Goal: Task Accomplishment & Management: Use online tool/utility

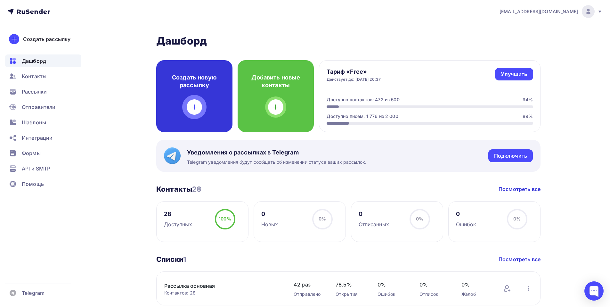
click at [195, 94] on div "Создать новую рассылку" at bounding box center [194, 96] width 76 height 72
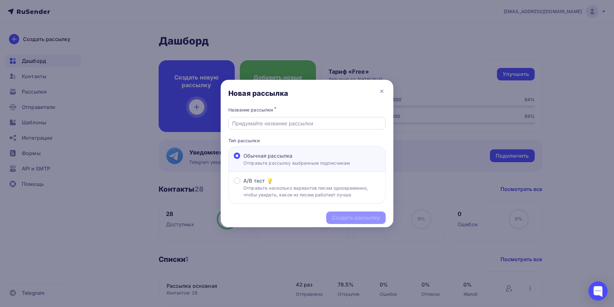
click at [263, 126] on input "text" at bounding box center [307, 123] width 150 height 8
click at [263, 124] on input "text" at bounding box center [307, 123] width 150 height 8
type input "[PERSON_NAME]"
click at [370, 219] on div "Создать рассылку" at bounding box center [356, 217] width 48 height 7
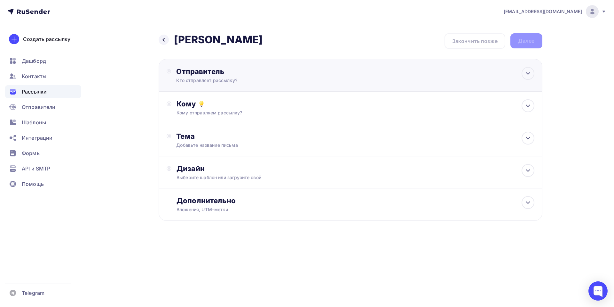
click at [189, 67] on div "Отправитель" at bounding box center [245, 71] width 139 height 9
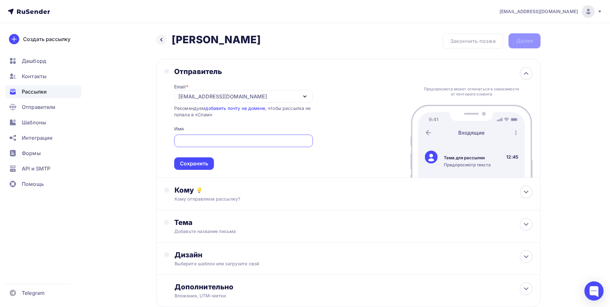
click at [194, 139] on input "text" at bounding box center [243, 141] width 131 height 8
type input "[PERSON_NAME]"
click at [194, 162] on div "Сохранить" at bounding box center [194, 163] width 28 height 7
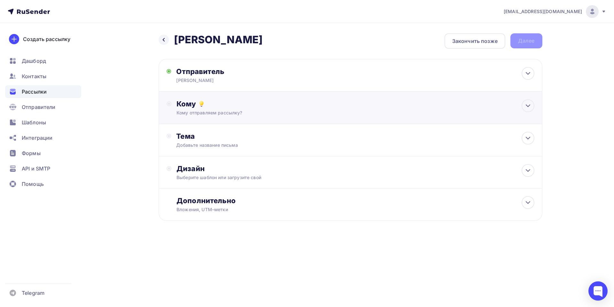
click at [196, 106] on div "Кому" at bounding box center [356, 103] width 358 height 9
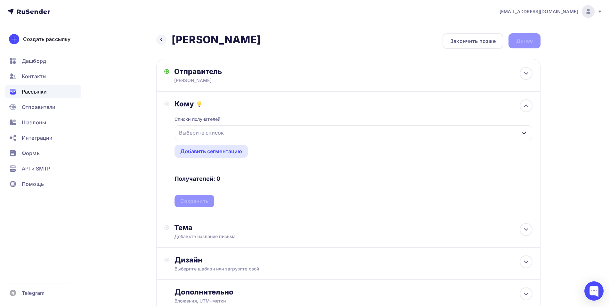
click at [207, 132] on div "Выберите список" at bounding box center [201, 133] width 50 height 12
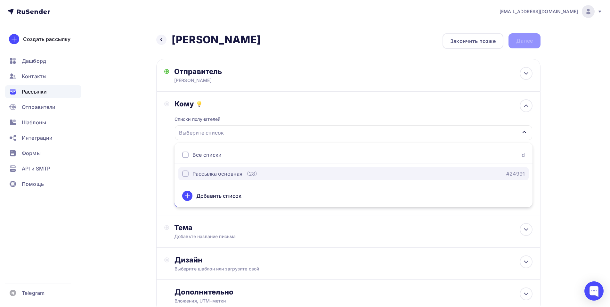
click at [215, 178] on button "Рассылка основная (28) #24991" at bounding box center [353, 173] width 350 height 13
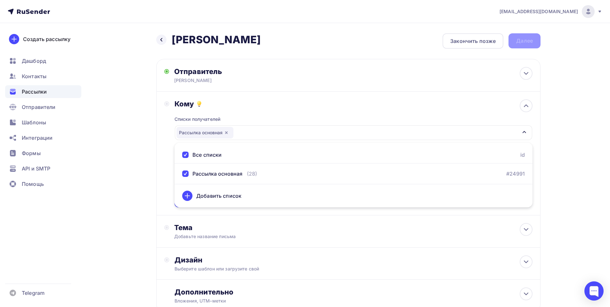
click at [162, 166] on div "Кому Списки получателей Рассылка основная Все списки id Рассылка основная (28) …" at bounding box center [348, 154] width 384 height 124
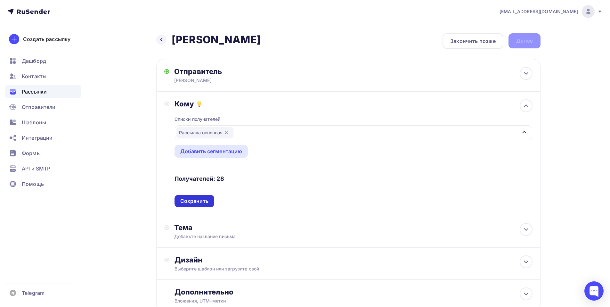
click at [197, 201] on div "Сохранить" at bounding box center [194, 200] width 28 height 7
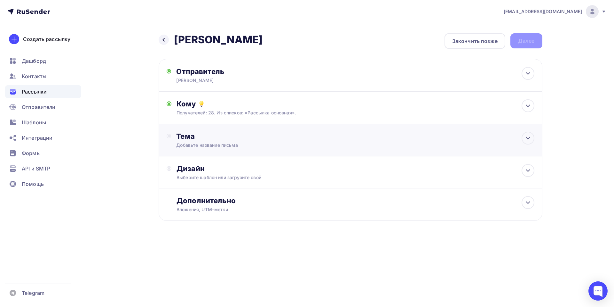
click at [193, 134] on div "Тема" at bounding box center [239, 136] width 126 height 9
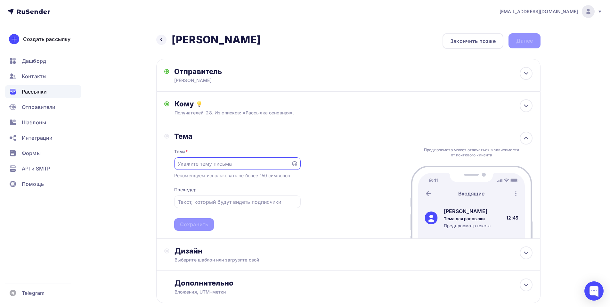
click at [197, 165] on input "text" at bounding box center [232, 164] width 109 height 8
paste input "[PERSON_NAME] 03,10,"
type input "[PERSON_NAME] 03,10,"
click at [186, 226] on div "Сохранить" at bounding box center [194, 224] width 28 height 7
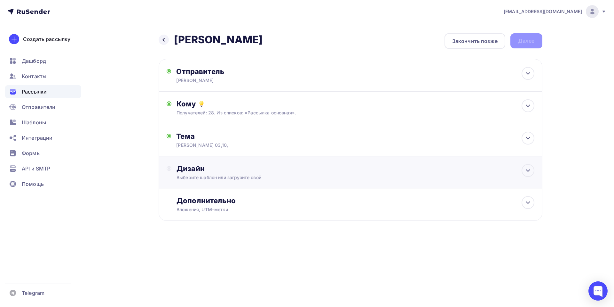
click at [194, 169] on div "Дизайн" at bounding box center [356, 168] width 358 height 9
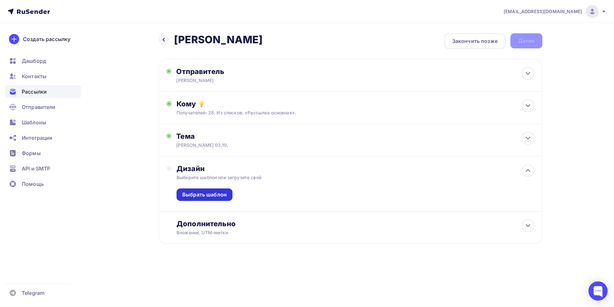
click at [207, 197] on div "Выбрать шаблон" at bounding box center [204, 194] width 44 height 7
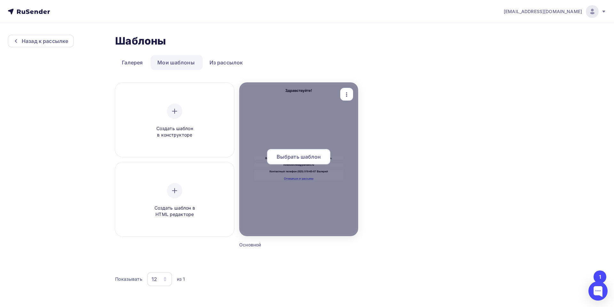
click at [305, 155] on span "Выбрать шаблон" at bounding box center [299, 157] width 44 height 8
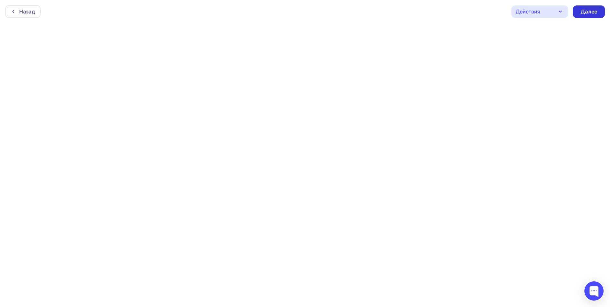
click at [589, 12] on div "Далее" at bounding box center [588, 11] width 17 height 7
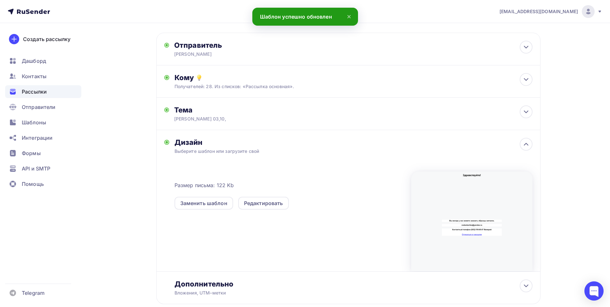
scroll to position [65, 0]
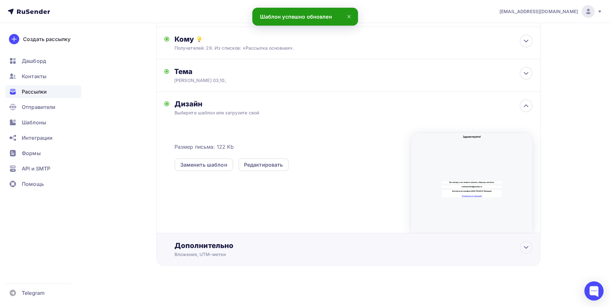
click at [200, 245] on div "Дополнительно" at bounding box center [353, 245] width 358 height 9
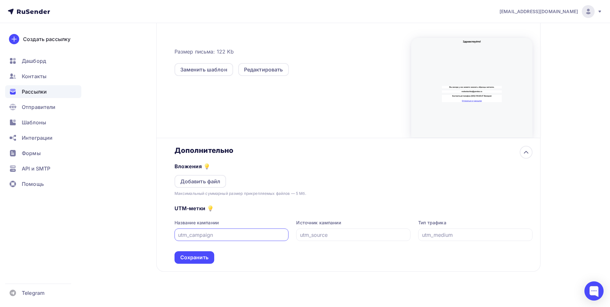
scroll to position [166, 0]
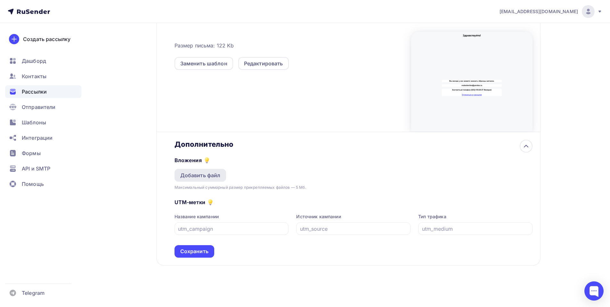
click at [190, 178] on div "Добавить файл" at bounding box center [200, 175] width 40 height 8
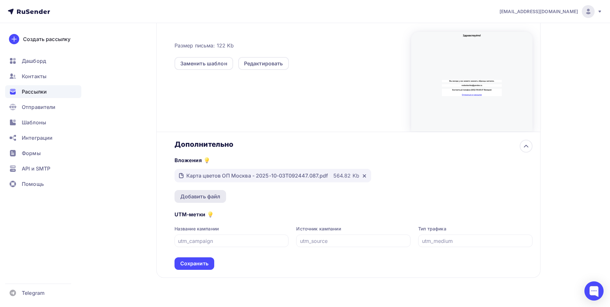
click at [192, 192] on div "Добавить файл" at bounding box center [200, 196] width 40 height 8
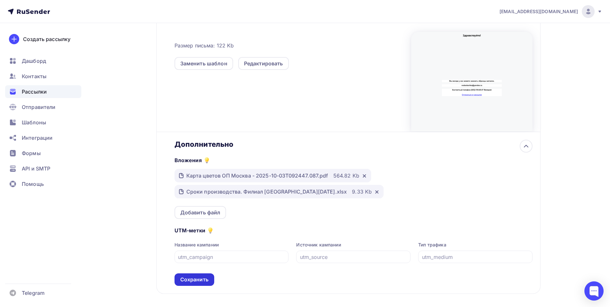
click at [195, 278] on div "Сохранить" at bounding box center [194, 279] width 28 height 7
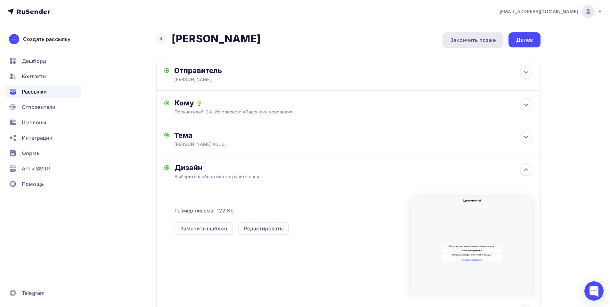
scroll to position [0, 0]
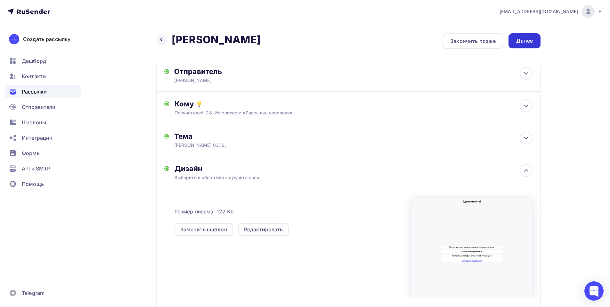
click at [526, 39] on div "Далее" at bounding box center [524, 40] width 17 height 7
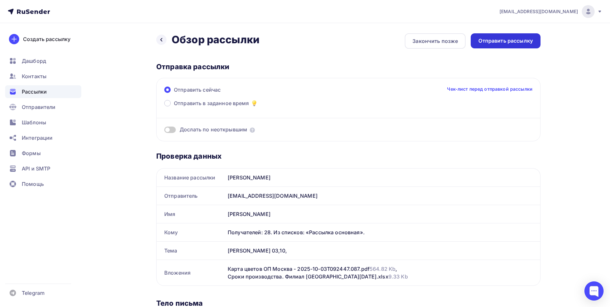
click at [506, 34] on div "Отправить рассылку" at bounding box center [505, 40] width 70 height 15
